Goal: Task Accomplishment & Management: Manage account settings

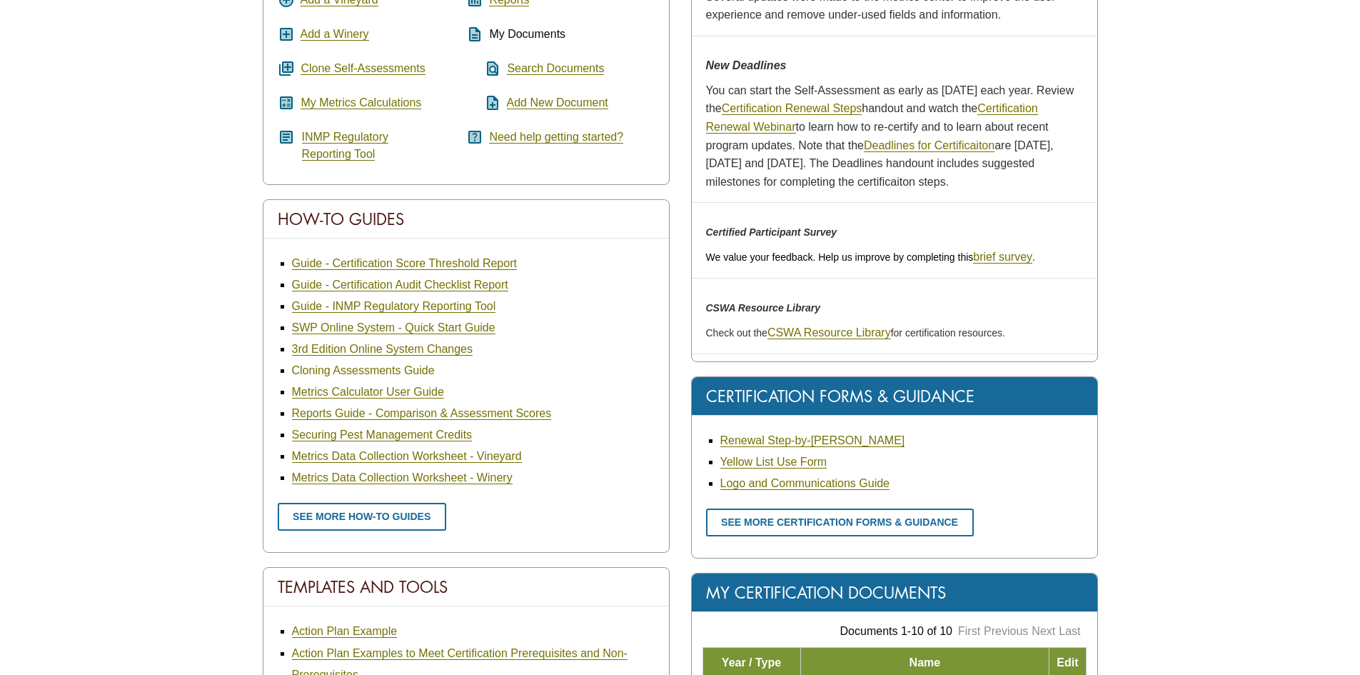
scroll to position [143, 0]
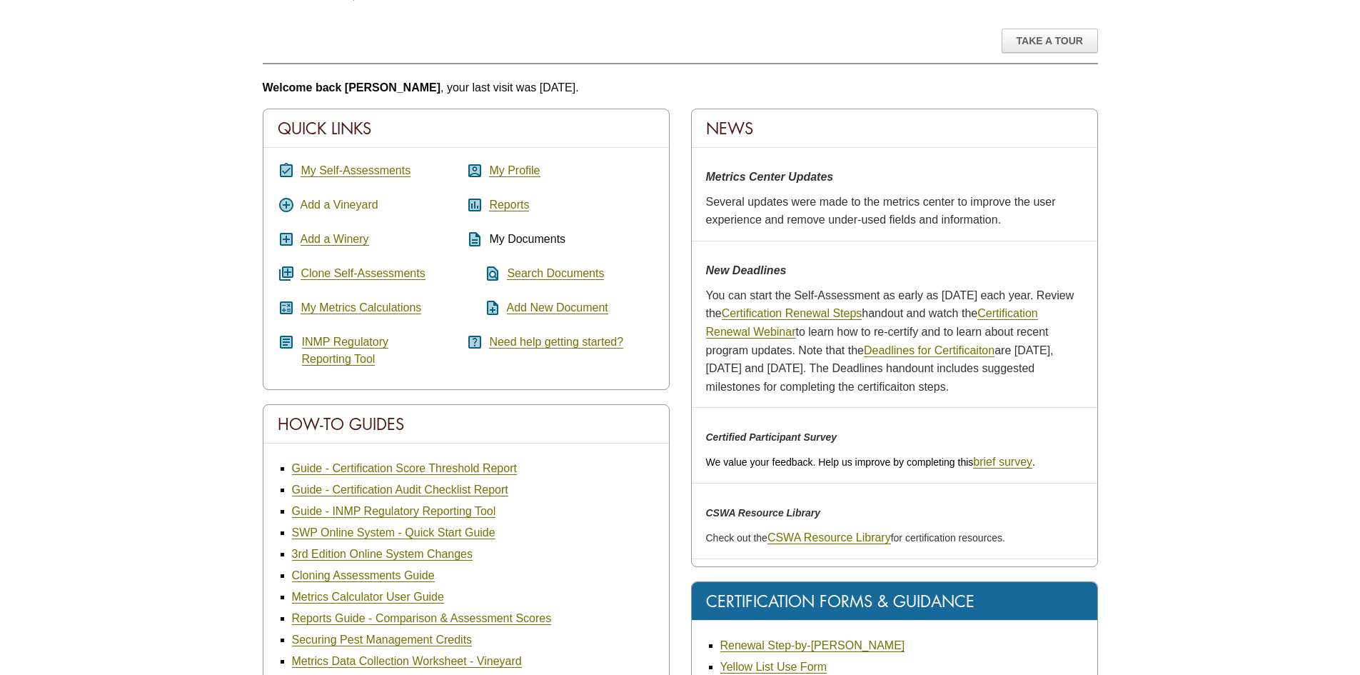
click at [346, 205] on link "Add a Vineyard" at bounding box center [340, 204] width 78 height 13
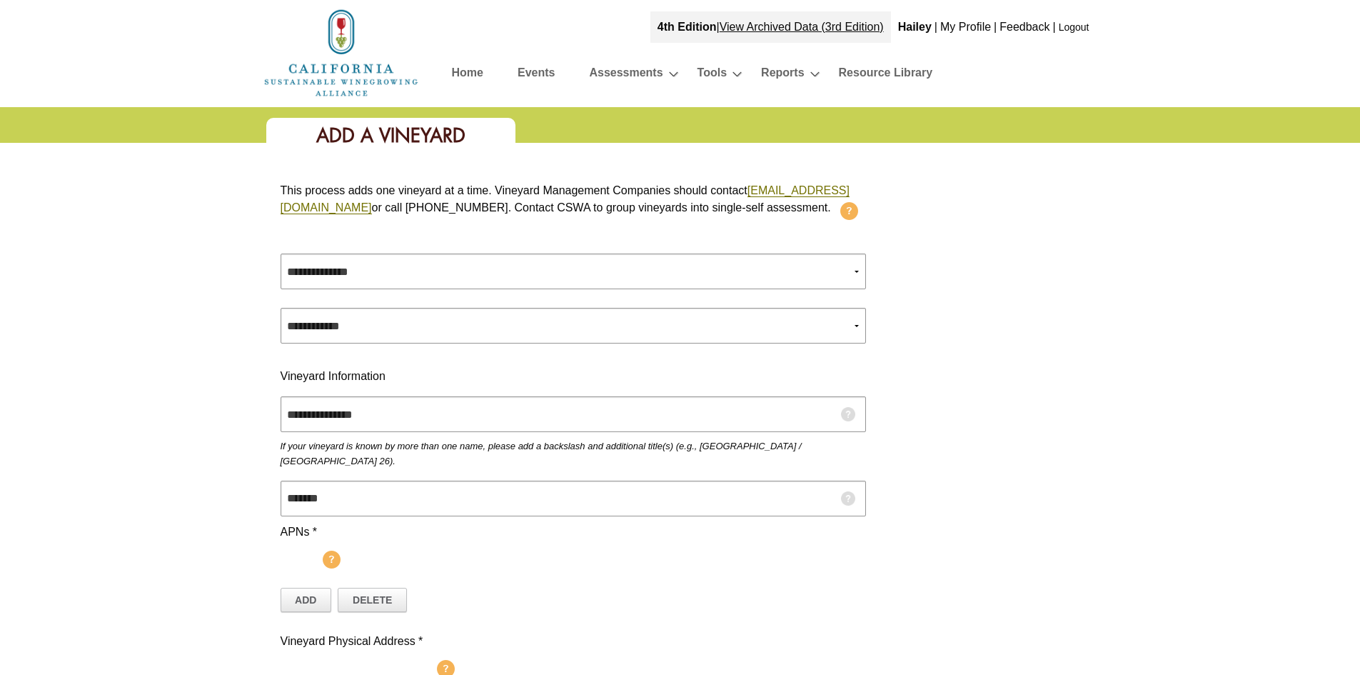
click at [477, 80] on link "Home" at bounding box center [467, 75] width 31 height 25
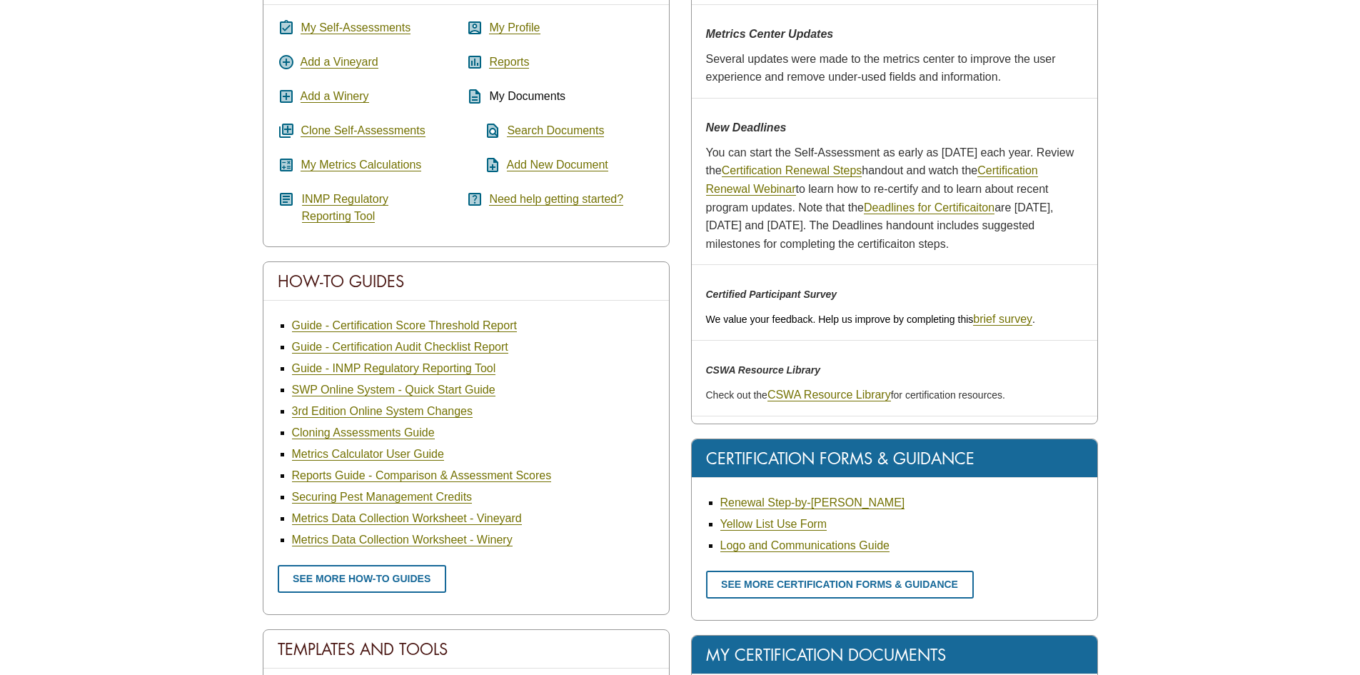
scroll to position [143, 0]
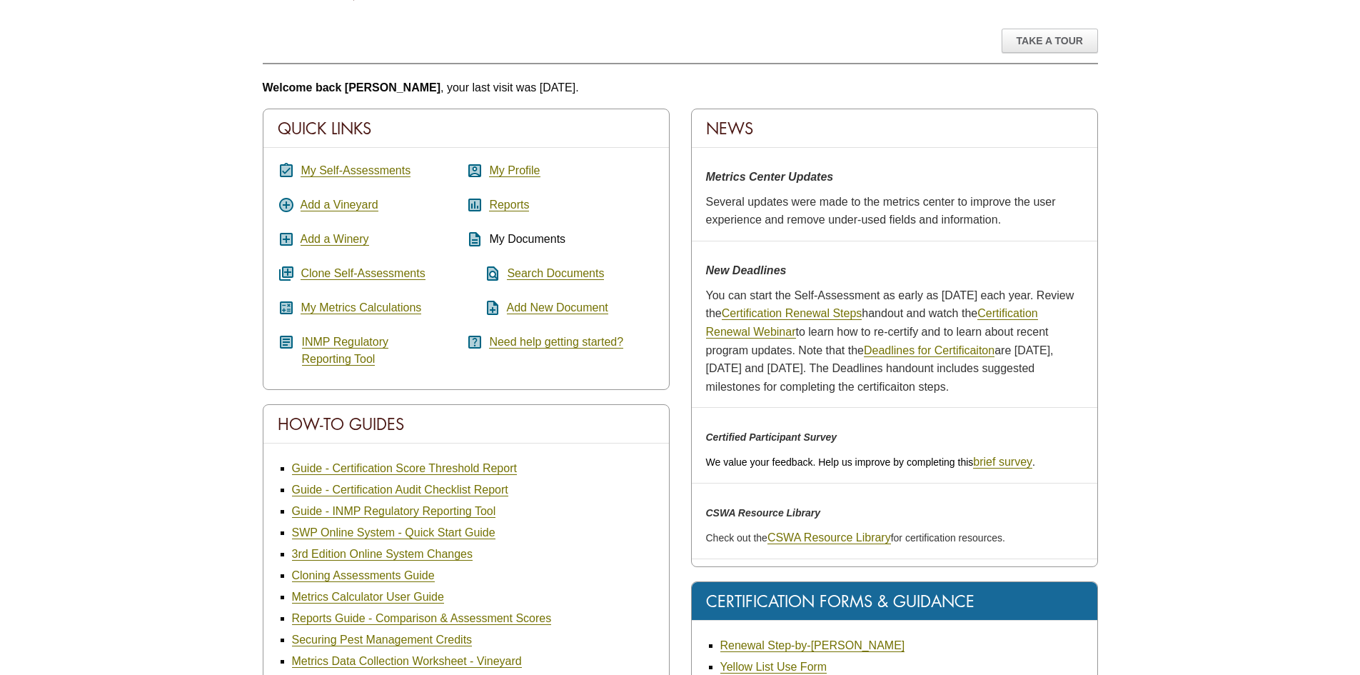
drag, startPoint x: 1197, startPoint y: 184, endPoint x: 1252, endPoint y: 80, distance: 117.5
click at [1252, 80] on div "Take A Tour Welcome back Hailey , your last visit was today. Quick Links assign…" at bounding box center [680, 673] width 1360 height 1347
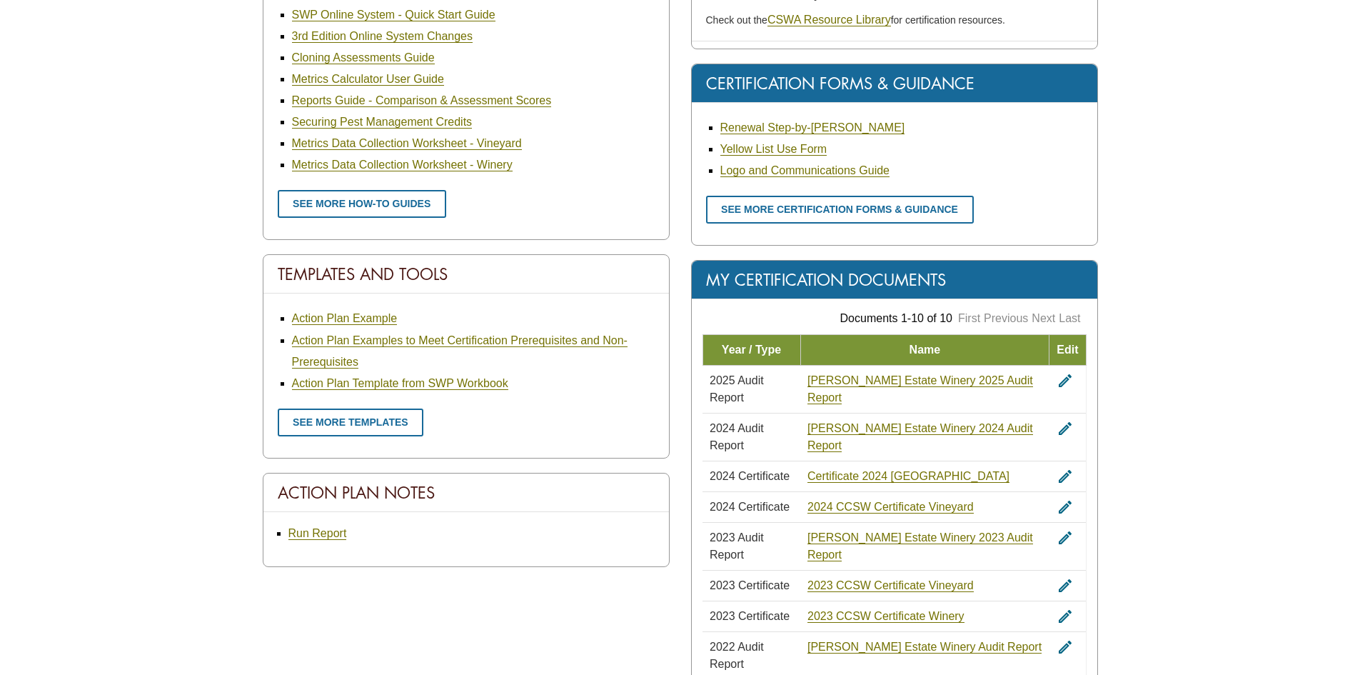
scroll to position [402, 0]
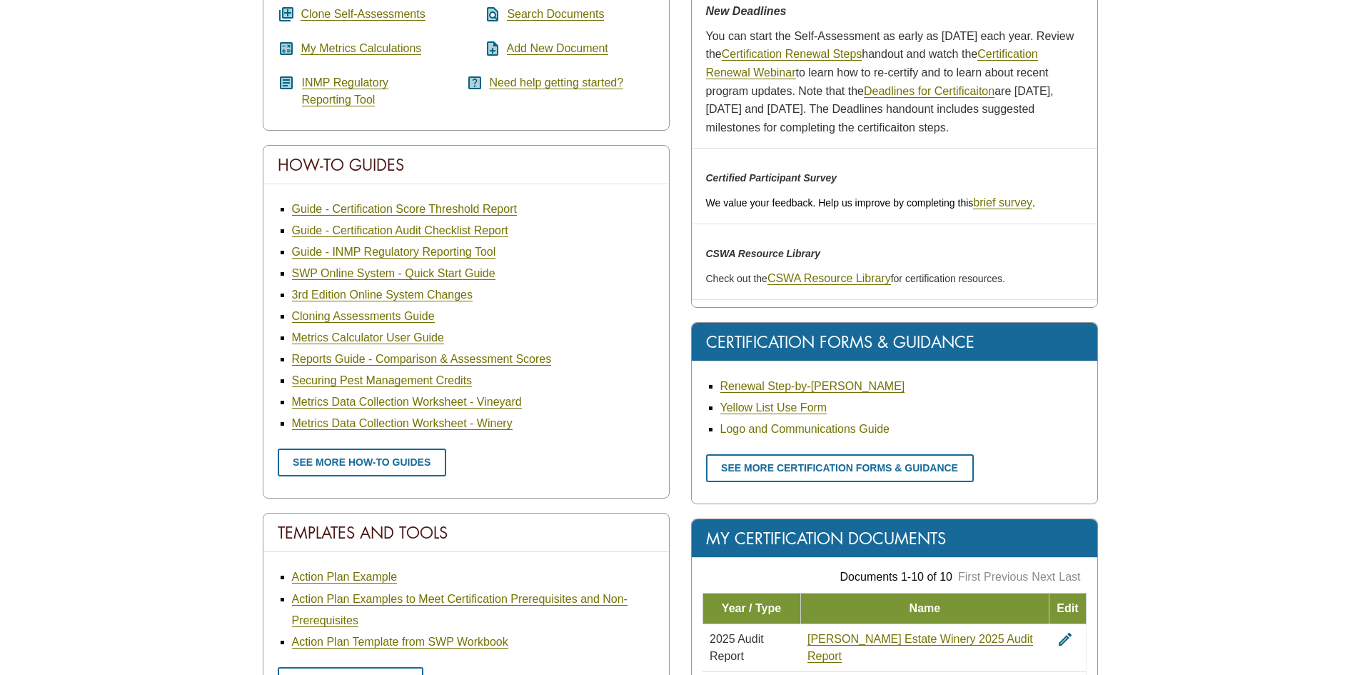
click at [852, 433] on link "Logo and Communications Guide" at bounding box center [804, 429] width 169 height 13
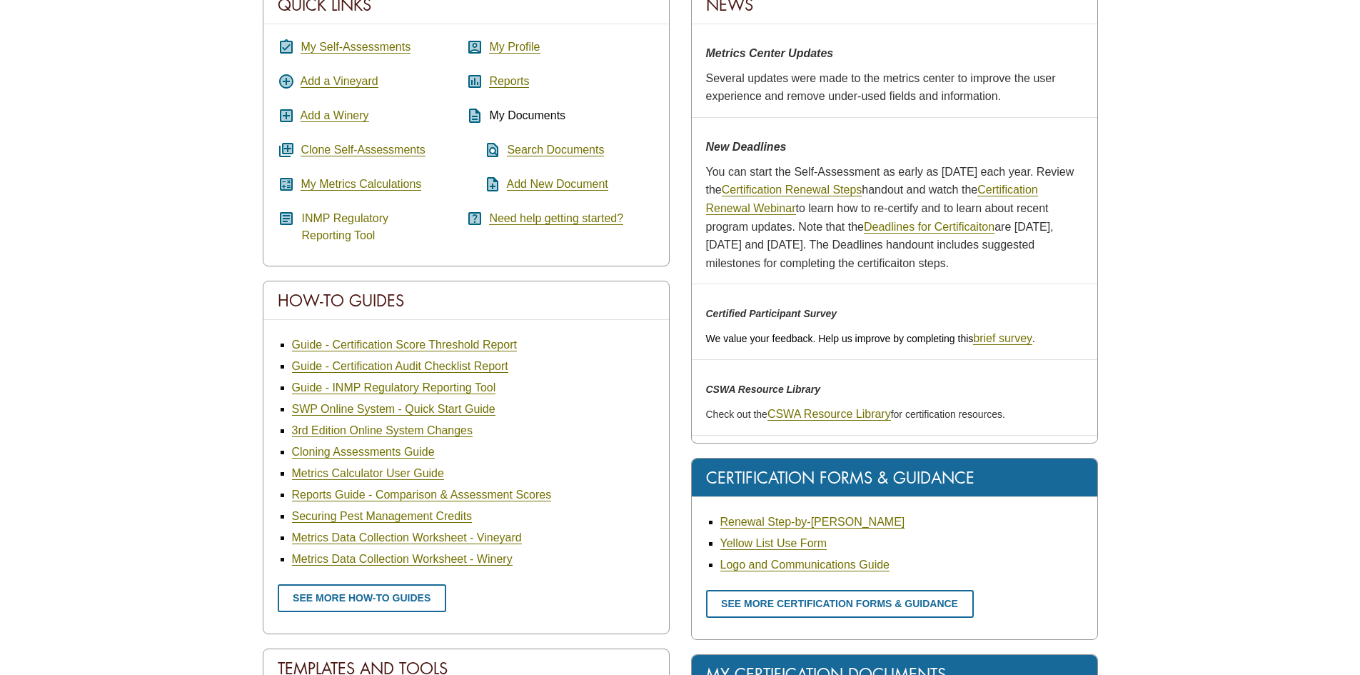
scroll to position [143, 0]
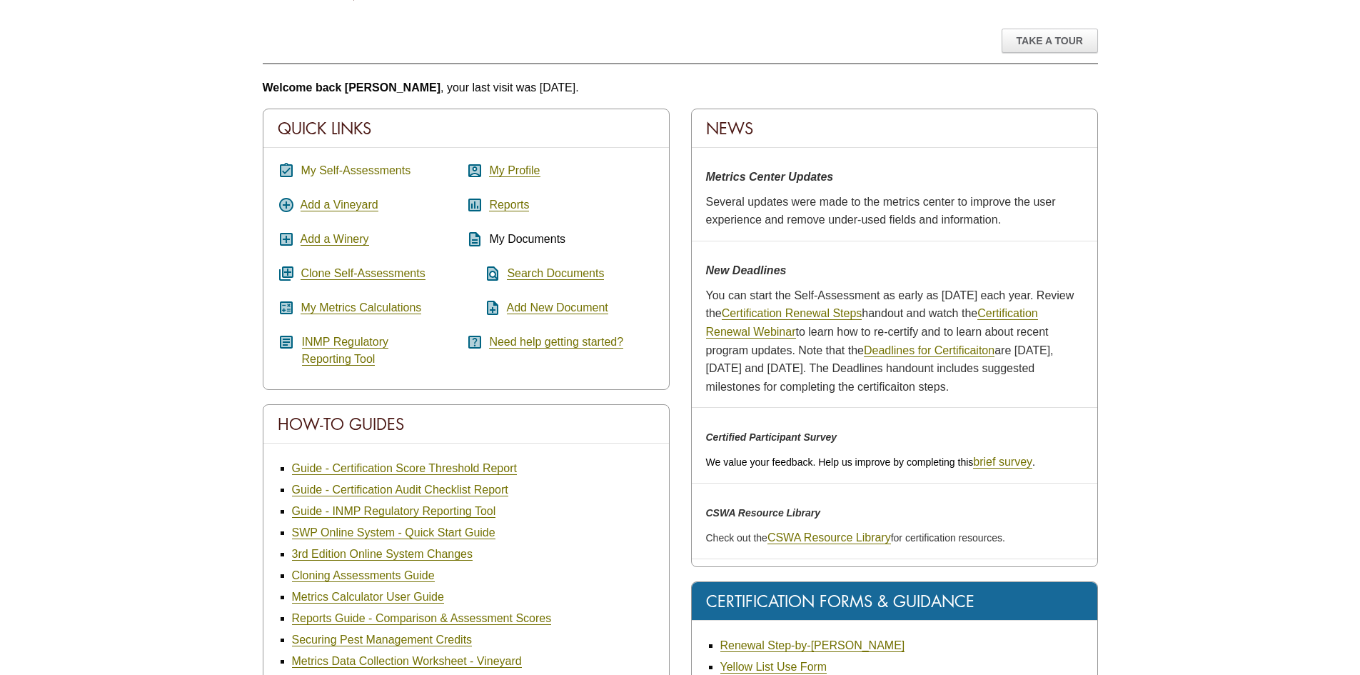
click at [369, 173] on link "My Self-Assessments" at bounding box center [356, 170] width 110 height 13
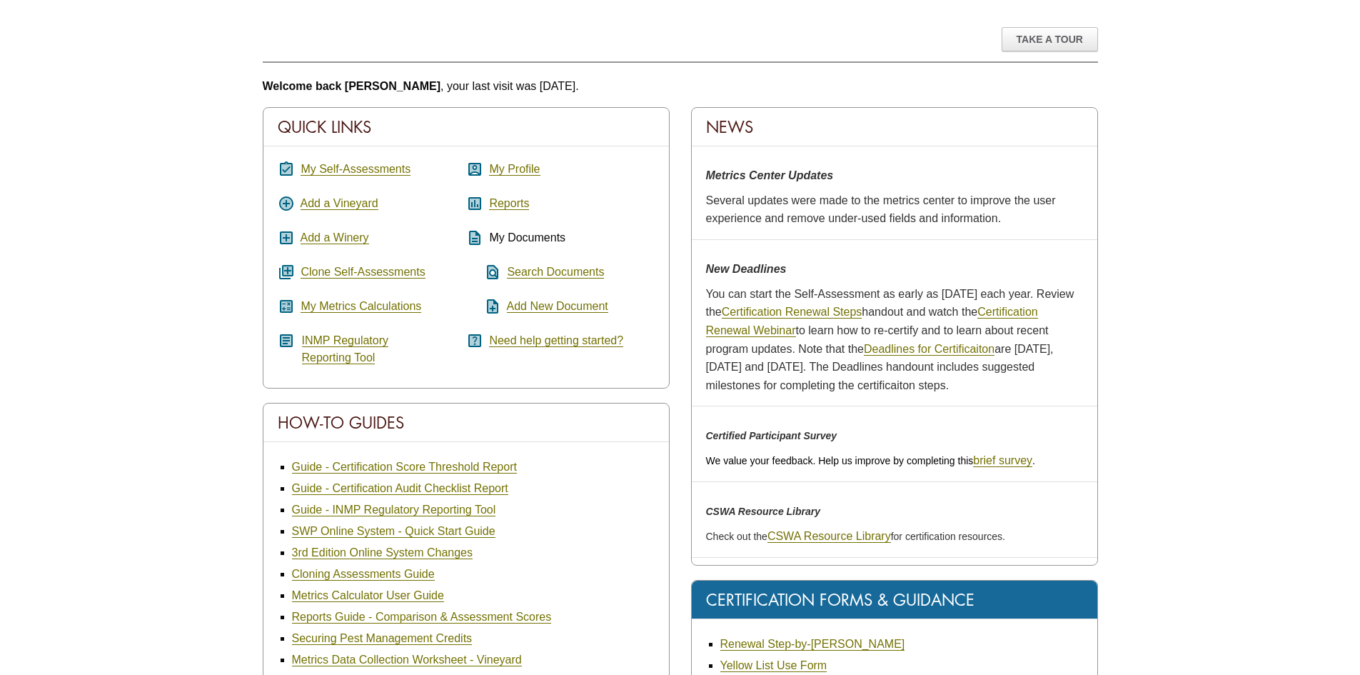
scroll to position [0, 0]
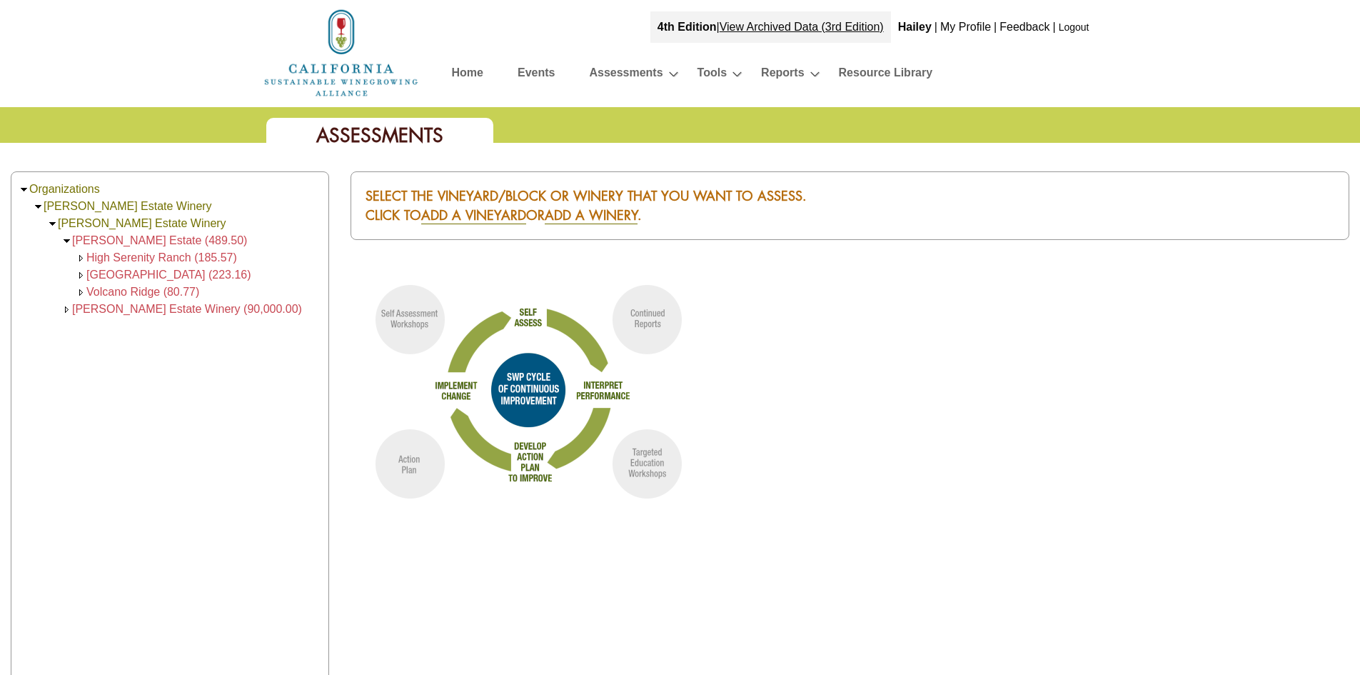
click at [153, 237] on span "Brassfield Estate (489.50)" at bounding box center [159, 240] width 175 height 12
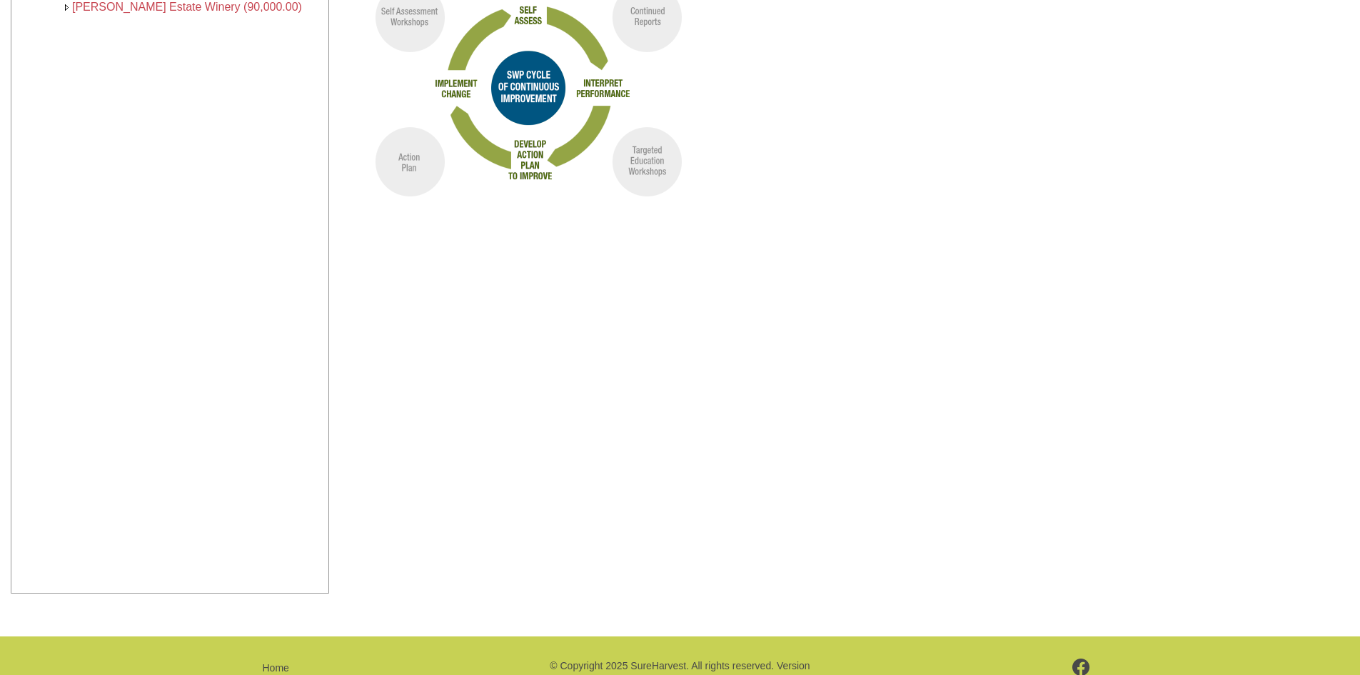
scroll to position [357, 0]
